Goal: Check status: Check status

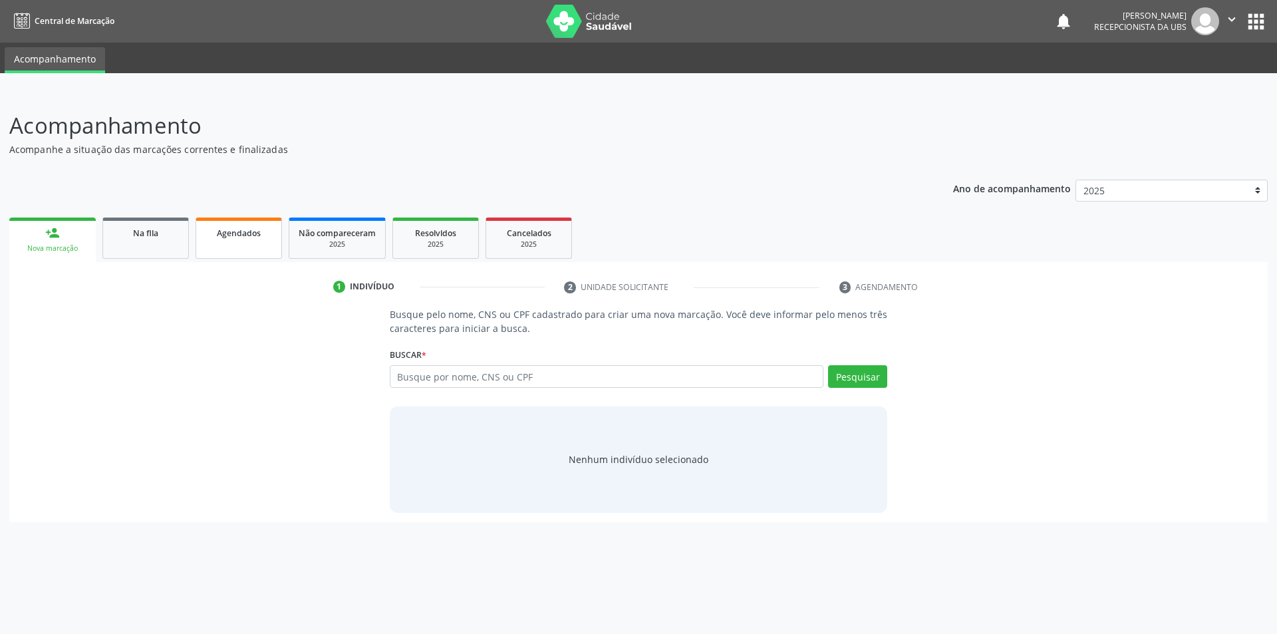
click at [237, 235] on span "Agendados" at bounding box center [239, 233] width 44 height 11
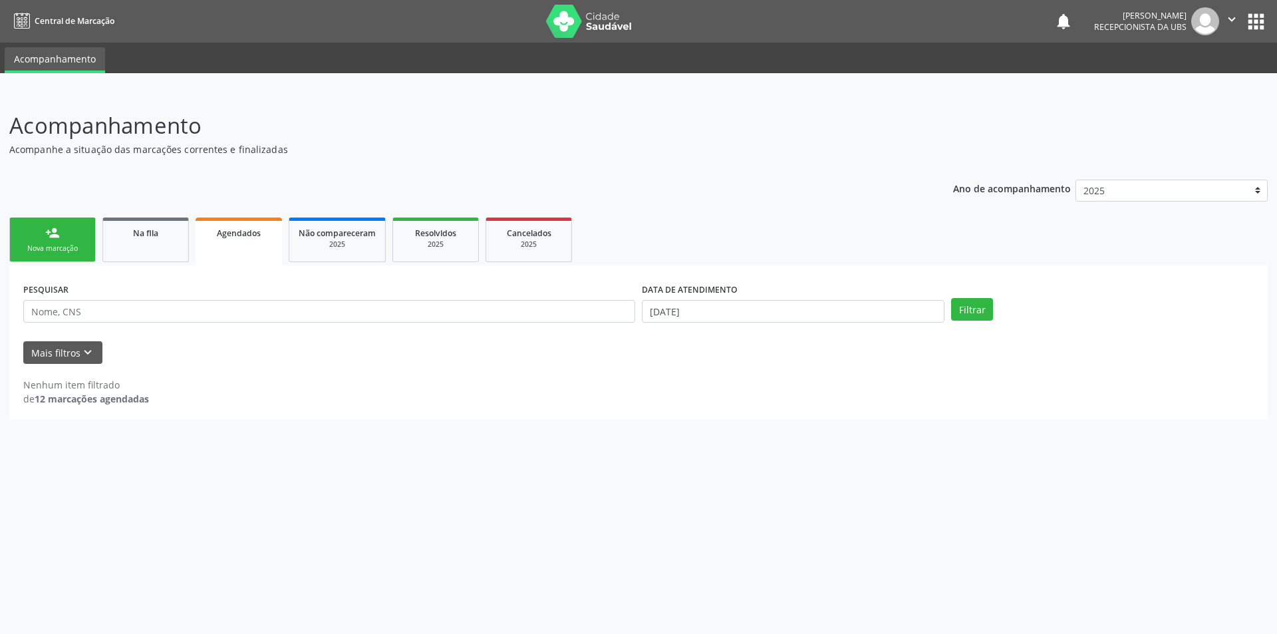
click at [798, 297] on div "DATA DE ATENDIMENTO" at bounding box center [793, 289] width 303 height 21
click at [807, 311] on input "[DATE]" at bounding box center [793, 311] width 303 height 23
click at [766, 375] on span "2" at bounding box center [769, 379] width 26 height 26
type input "[DATE]"
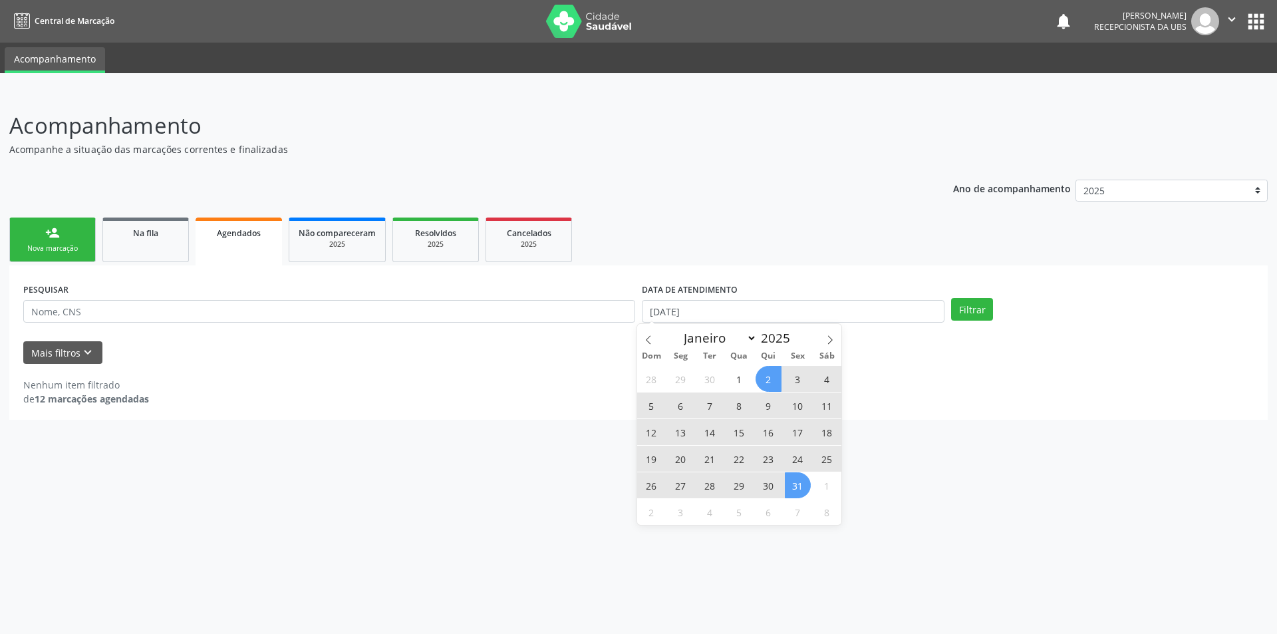
click at [797, 484] on span "31" at bounding box center [798, 485] width 26 height 26
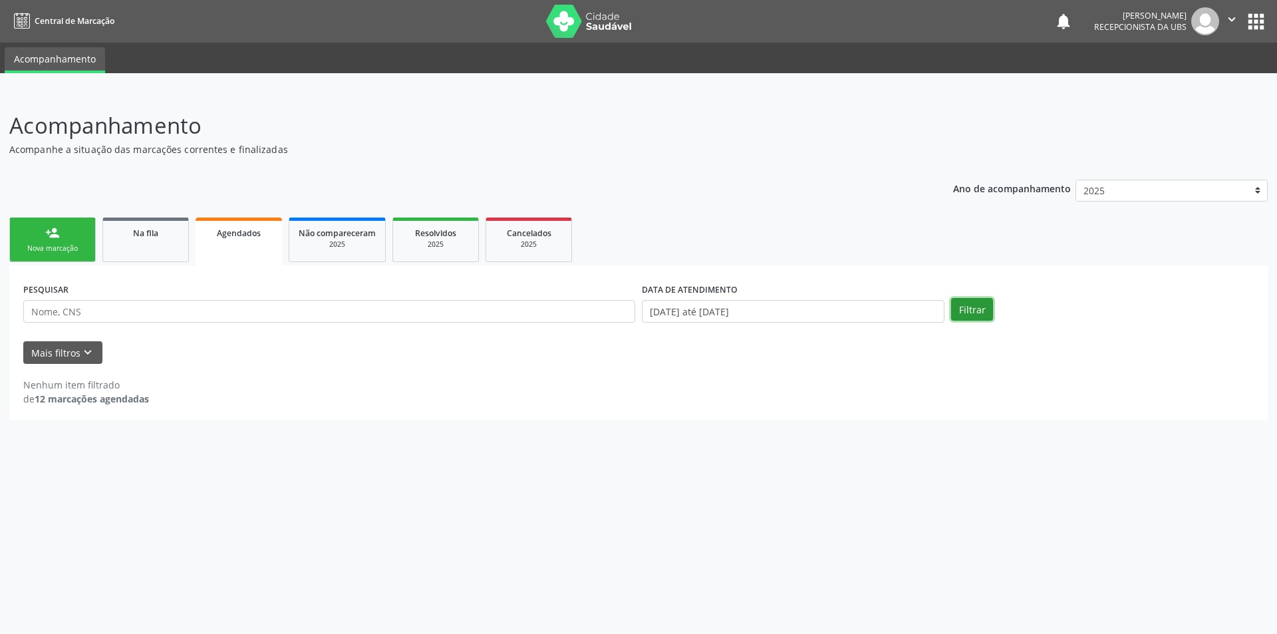
click at [973, 310] on button "Filtrar" at bounding box center [972, 309] width 42 height 23
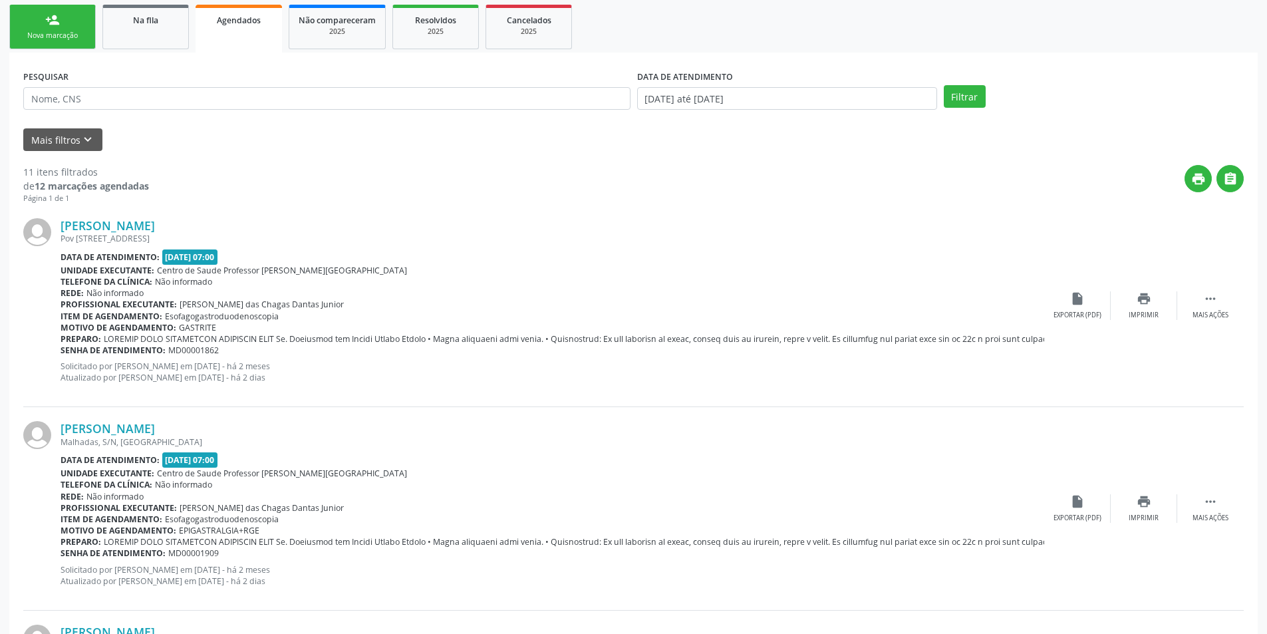
scroll to position [204, 0]
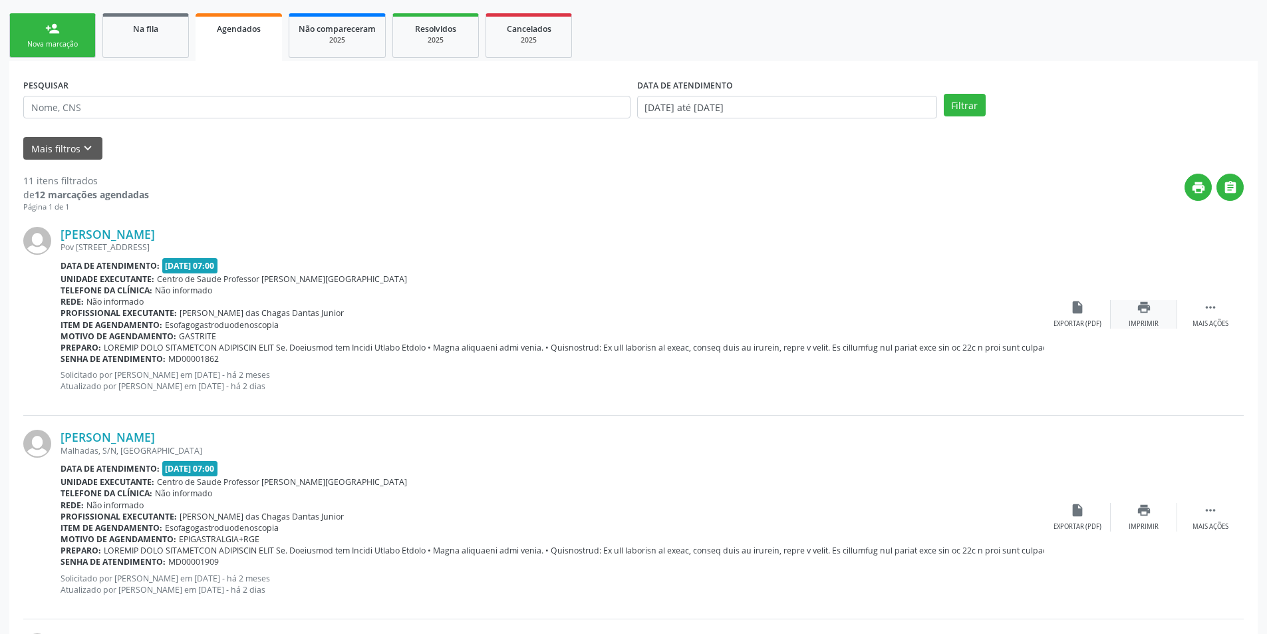
click at [1142, 312] on icon "print" at bounding box center [1144, 307] width 15 height 15
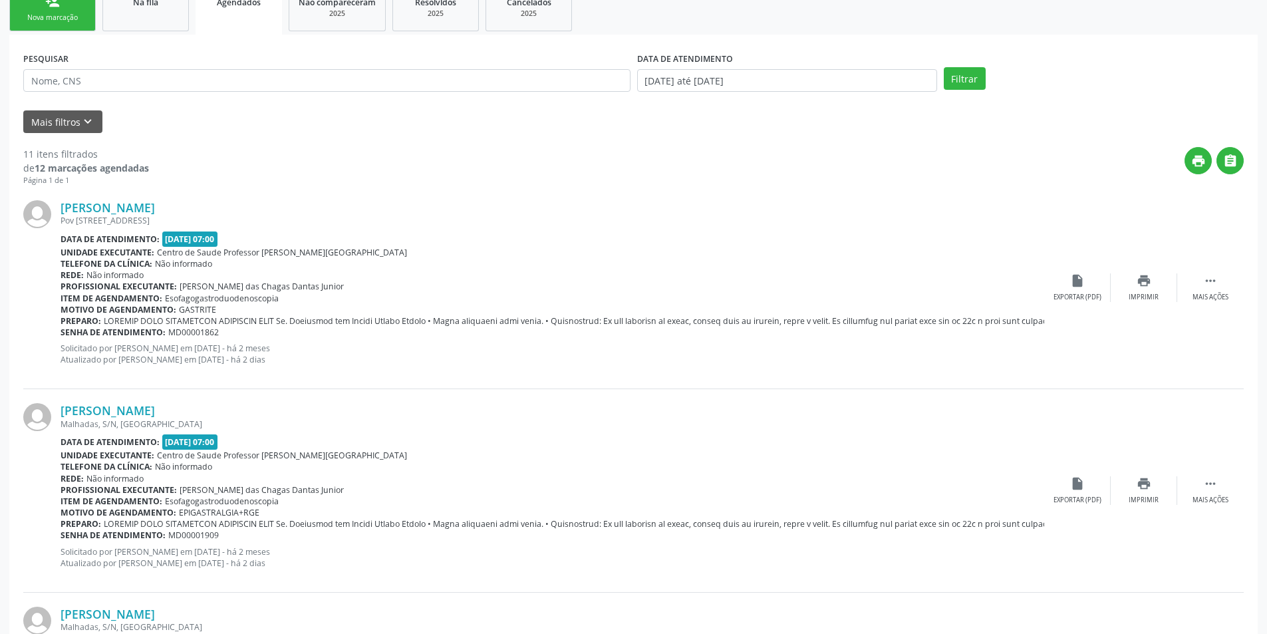
scroll to position [284, 0]
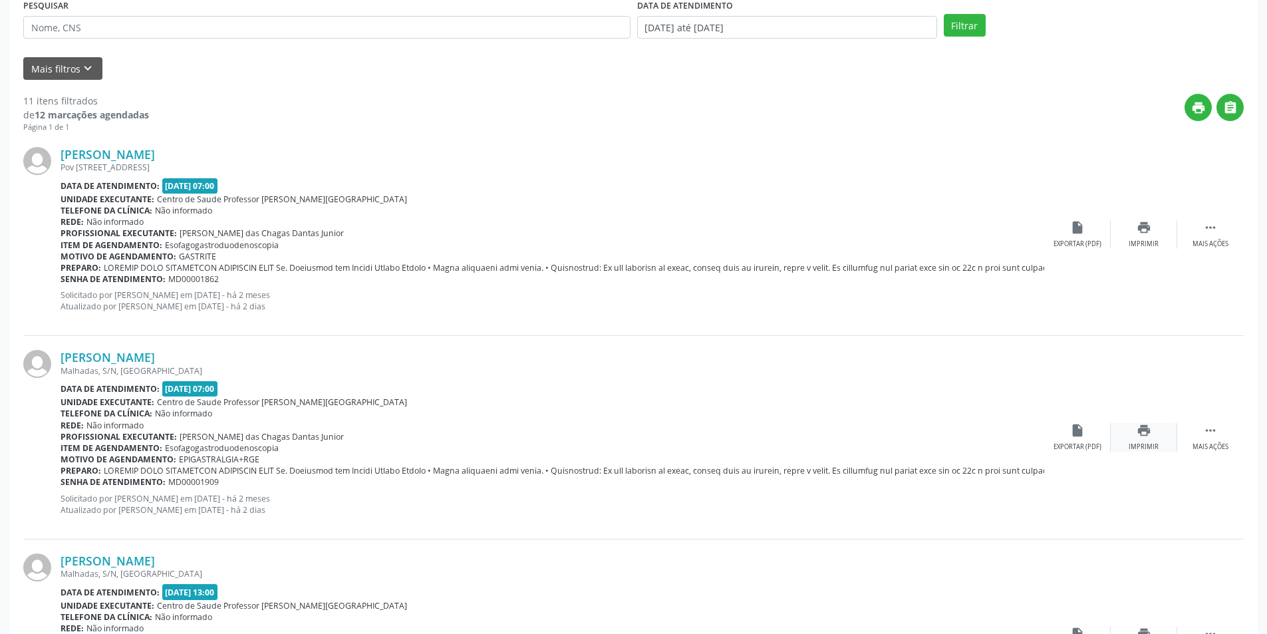
click at [1144, 431] on icon "print" at bounding box center [1144, 430] width 15 height 15
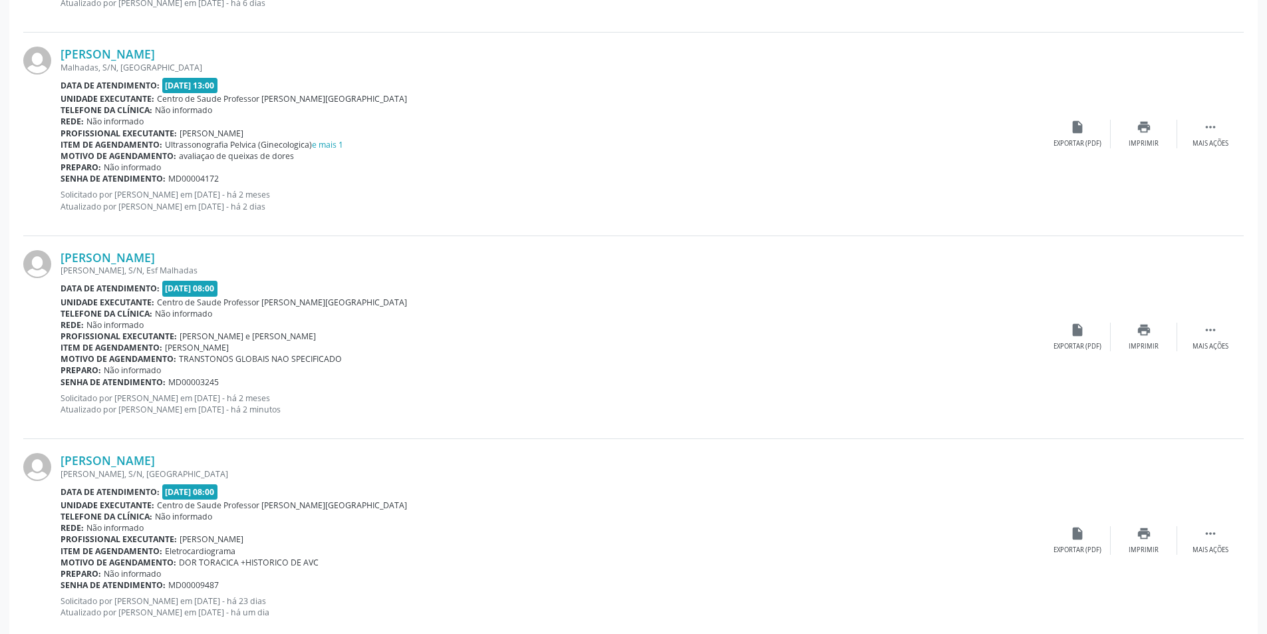
scroll to position [1020, 0]
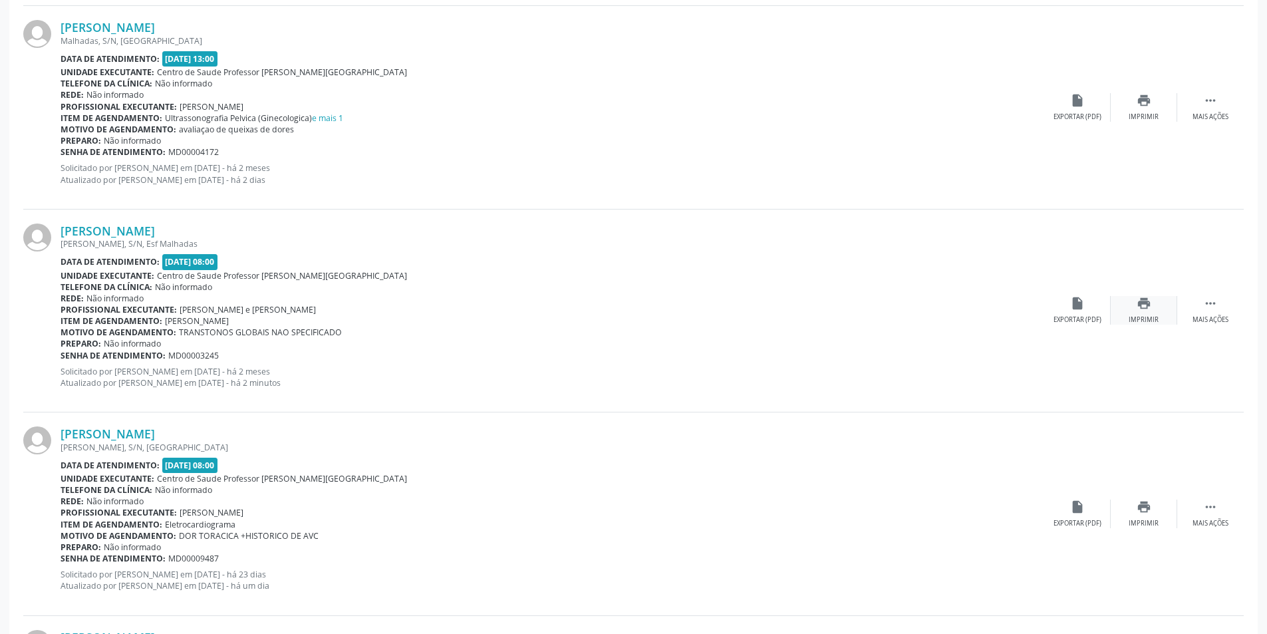
click at [1142, 309] on icon "print" at bounding box center [1144, 303] width 15 height 15
click at [1147, 506] on icon "print" at bounding box center [1144, 507] width 15 height 15
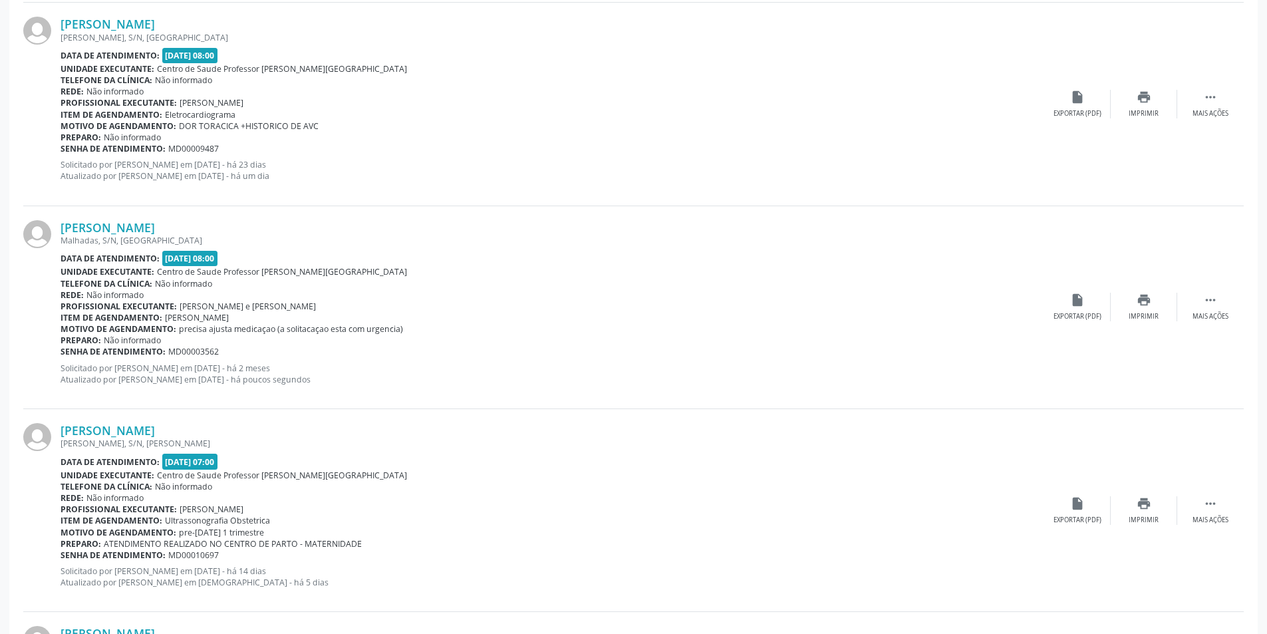
scroll to position [1438, 0]
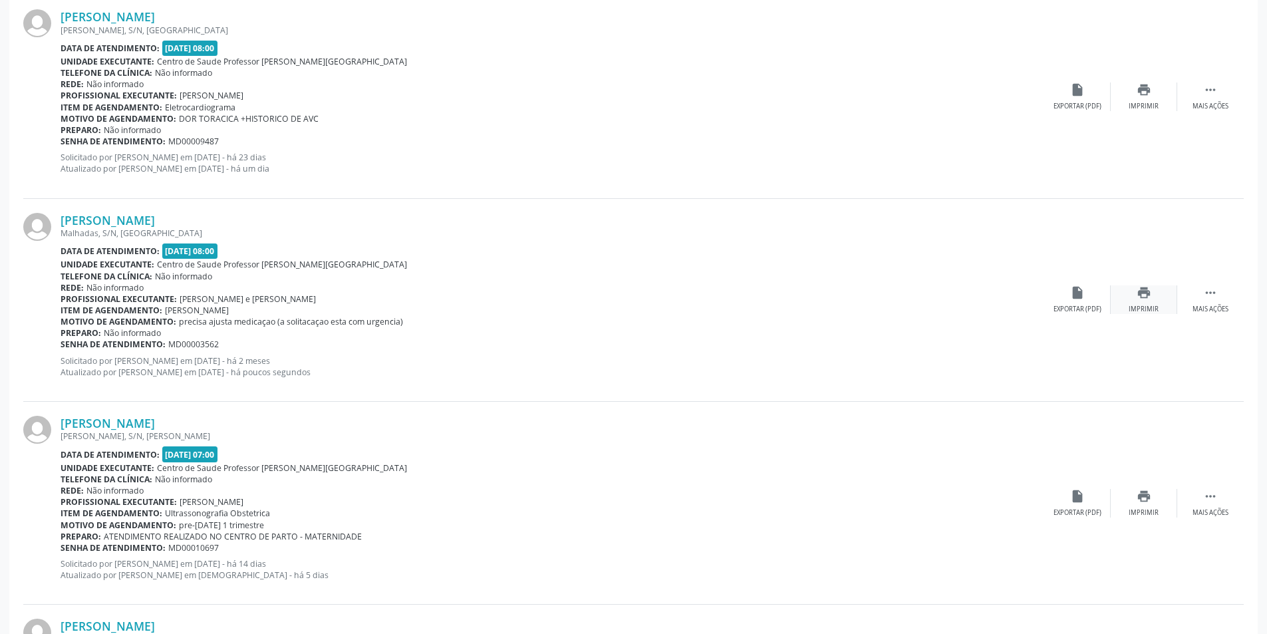
click at [1138, 290] on icon "print" at bounding box center [1144, 292] width 15 height 15
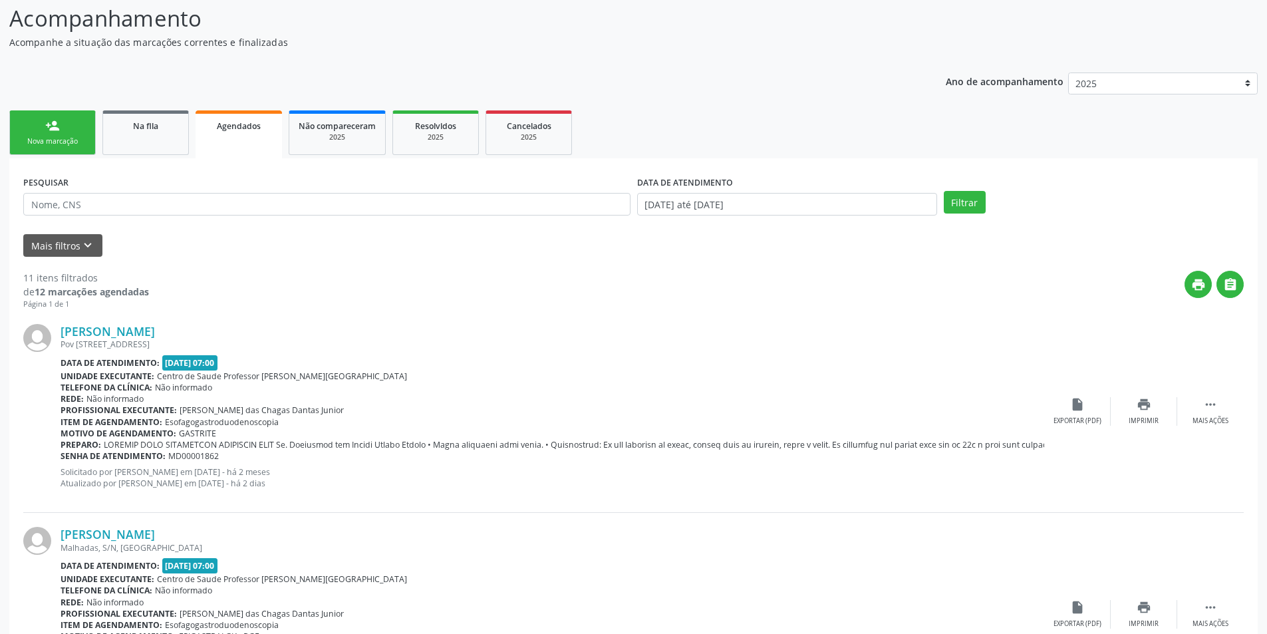
scroll to position [0, 0]
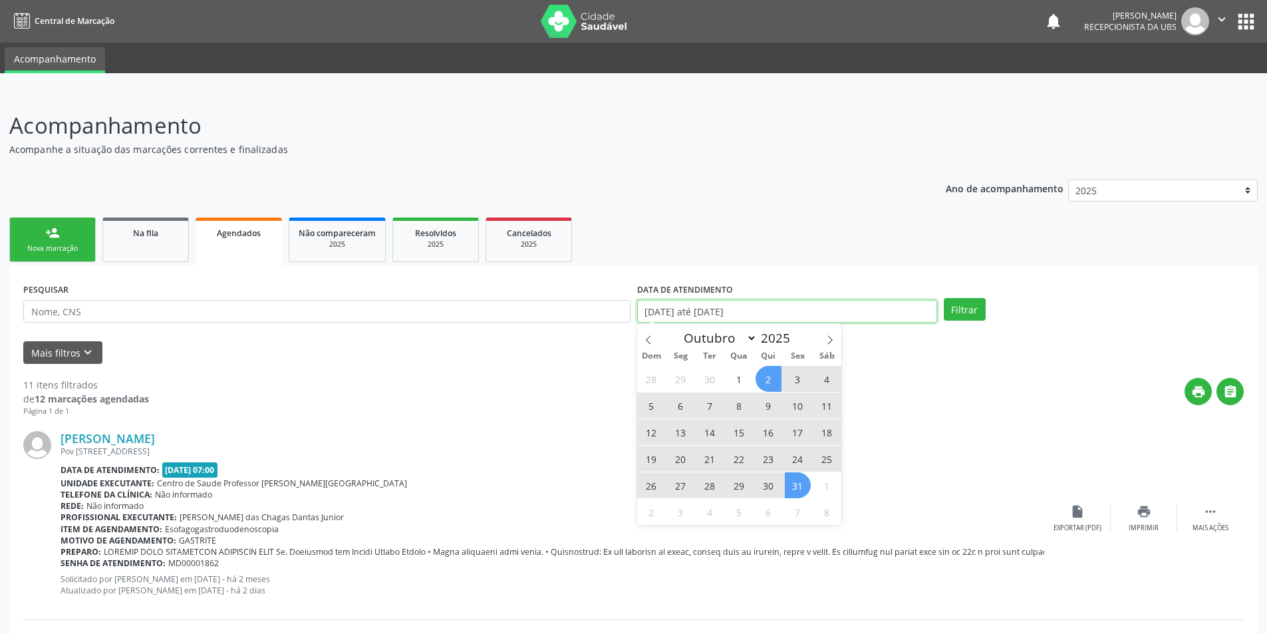
click at [929, 314] on input "[DATE] até [DATE]" at bounding box center [787, 311] width 300 height 23
click at [647, 339] on icon at bounding box center [648, 339] width 5 height 9
select select "8"
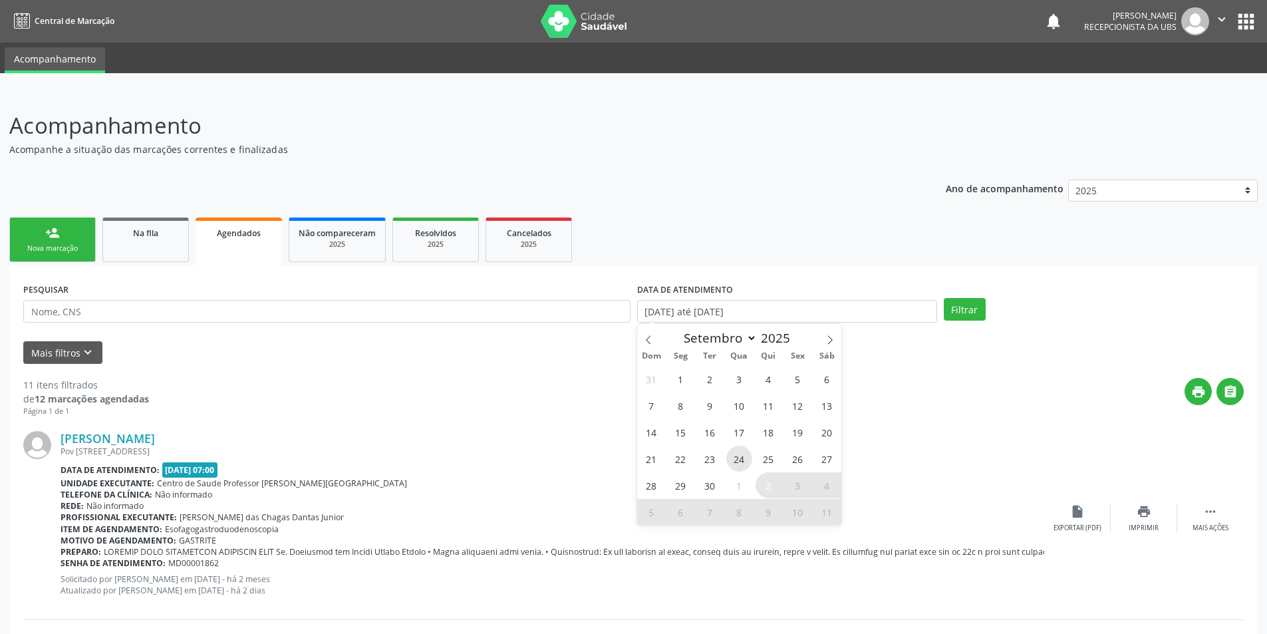
click at [737, 461] on span "24" at bounding box center [739, 459] width 26 height 26
type input "[DATE]"
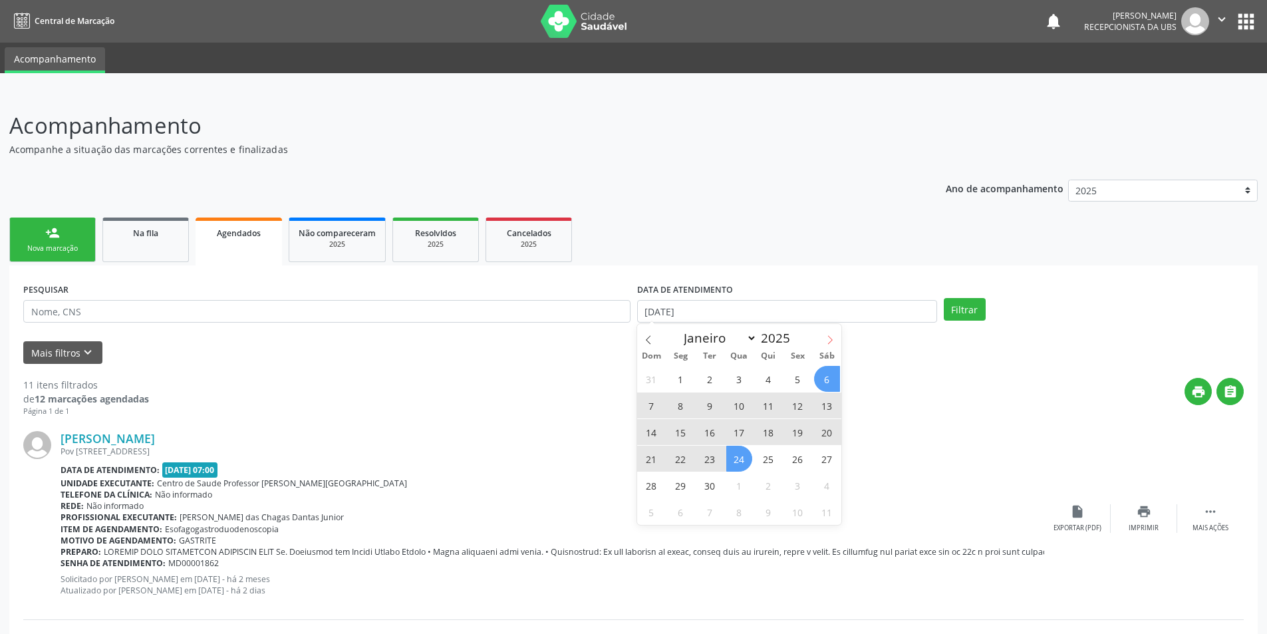
click at [828, 339] on icon at bounding box center [830, 339] width 9 height 9
select select "9"
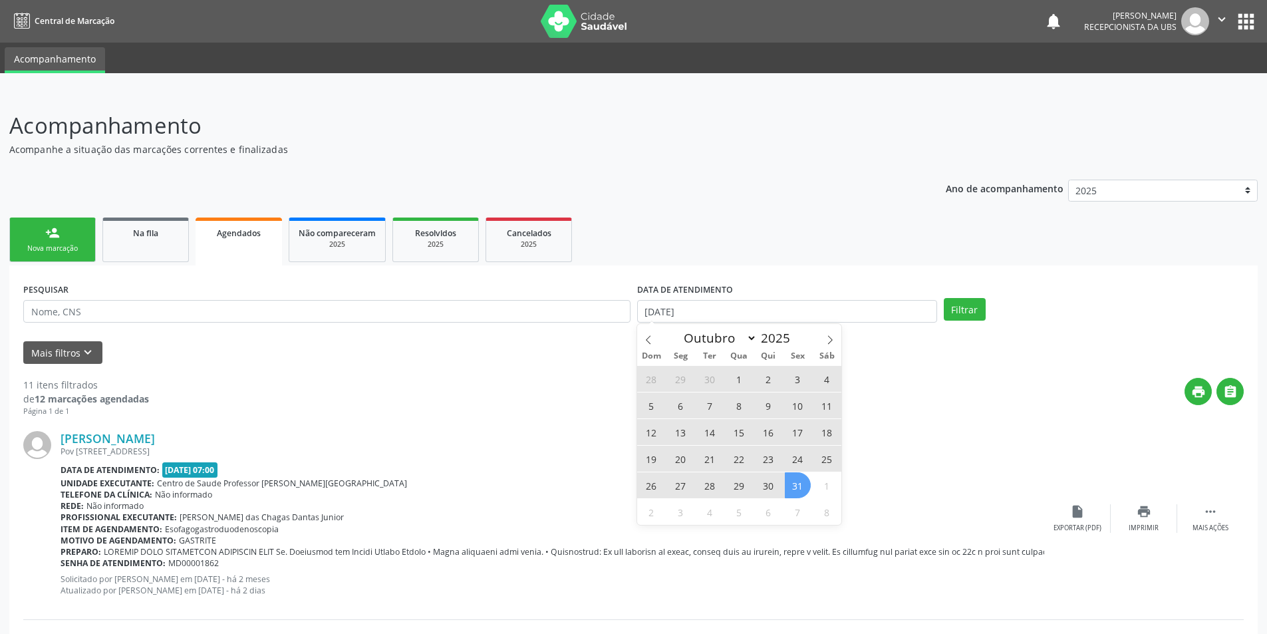
click at [799, 485] on span "31" at bounding box center [798, 485] width 26 height 26
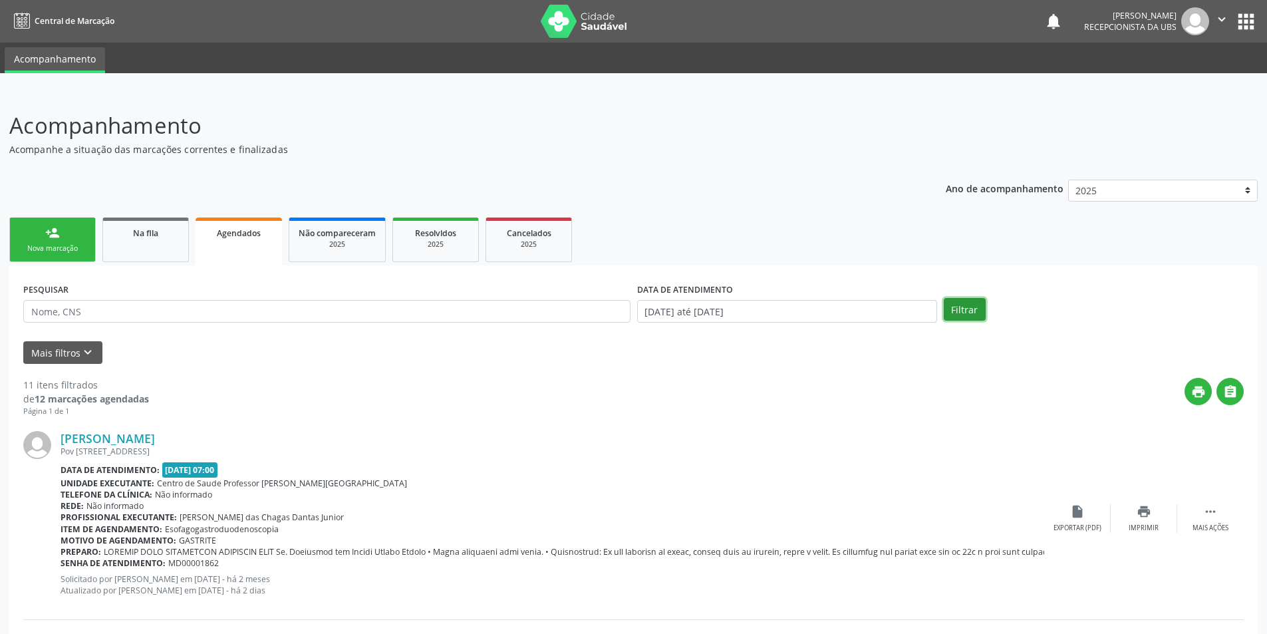
click at [963, 306] on button "Filtrar" at bounding box center [965, 309] width 42 height 23
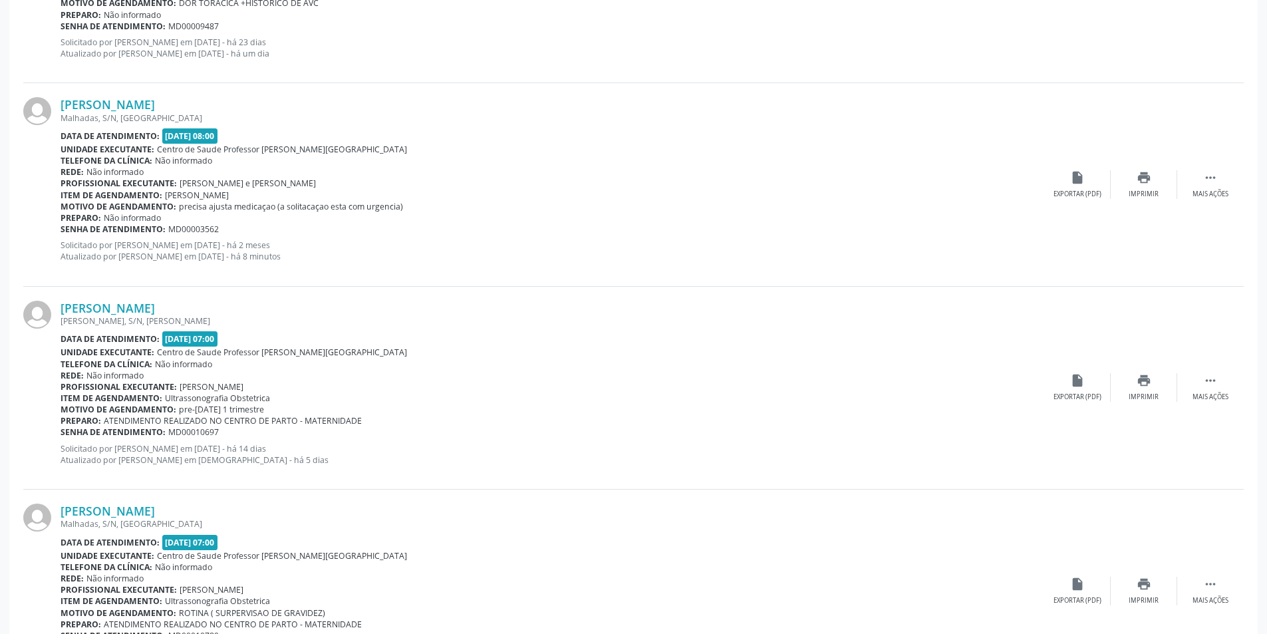
scroll to position [1718, 0]
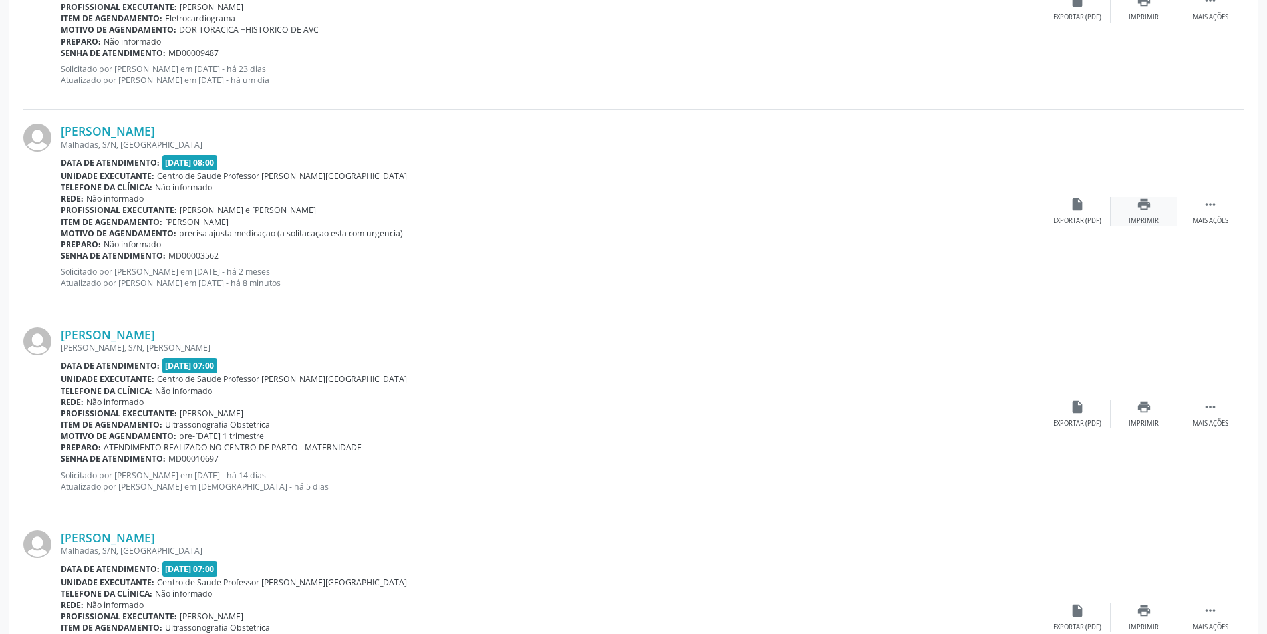
click at [1148, 206] on icon "print" at bounding box center [1144, 204] width 15 height 15
